Goal: Task Accomplishment & Management: Manage account settings

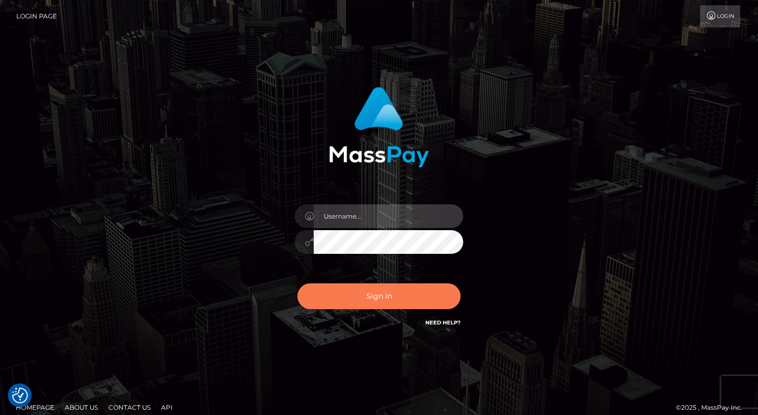
type input "dave.levarti"
click at [388, 292] on button "Sign in" at bounding box center [378, 296] width 163 height 26
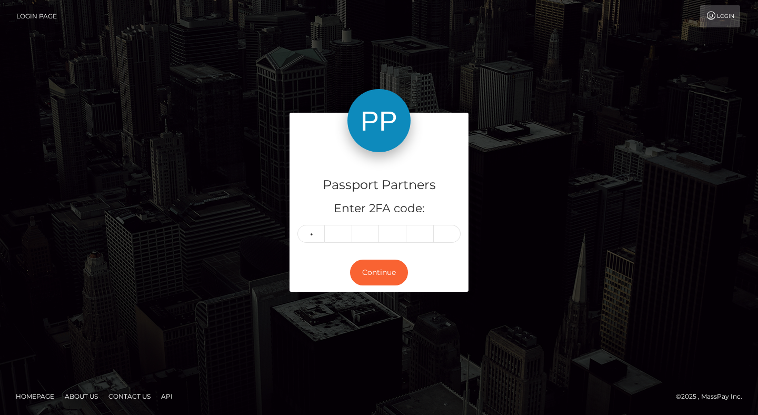
type input "7"
type input "6"
type input "3"
type input "5"
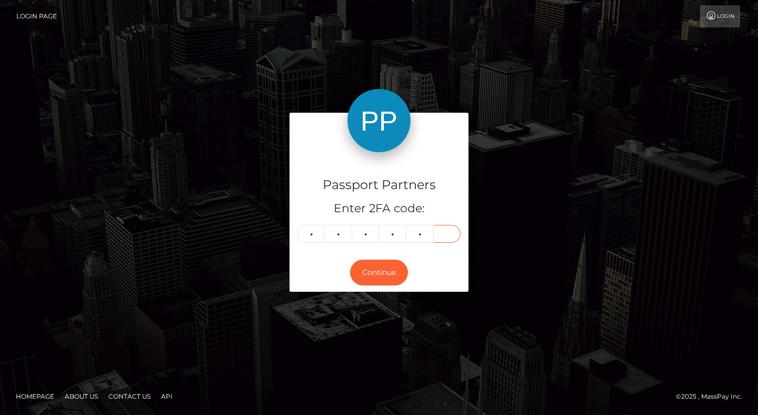
type input "9"
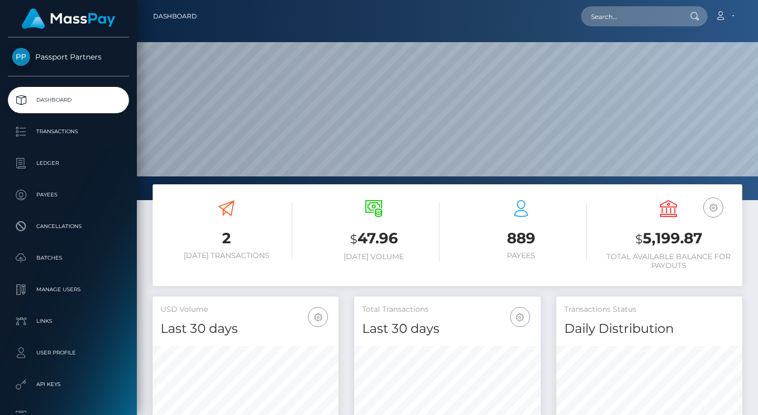
scroll to position [186, 186]
